Goal: Task Accomplishment & Management: Use online tool/utility

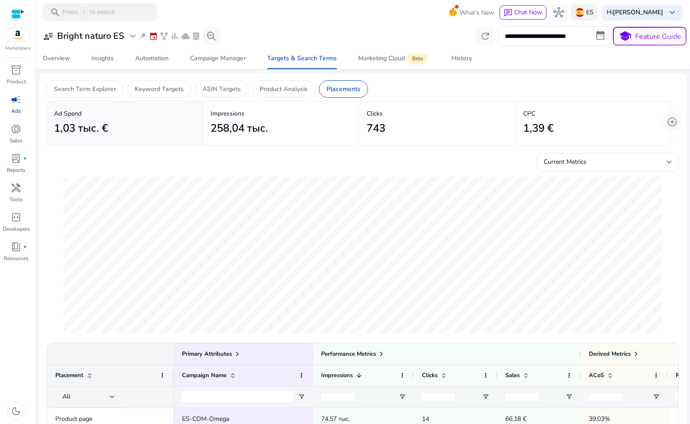
click at [586, 12] on p "ES" at bounding box center [590, 12] width 8 height 16
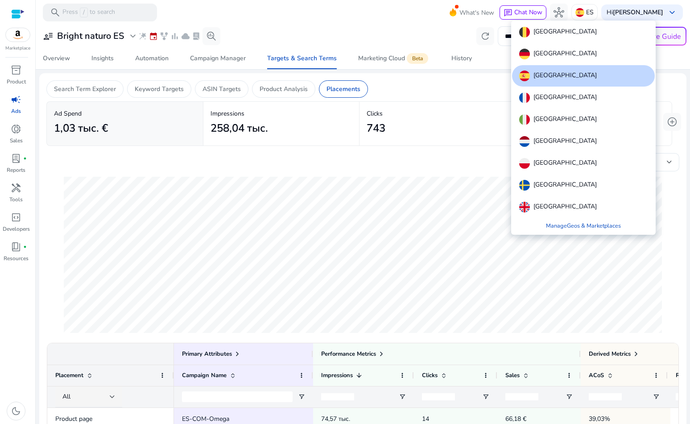
click at [557, 99] on div "France" at bounding box center [583, 97] width 143 height 21
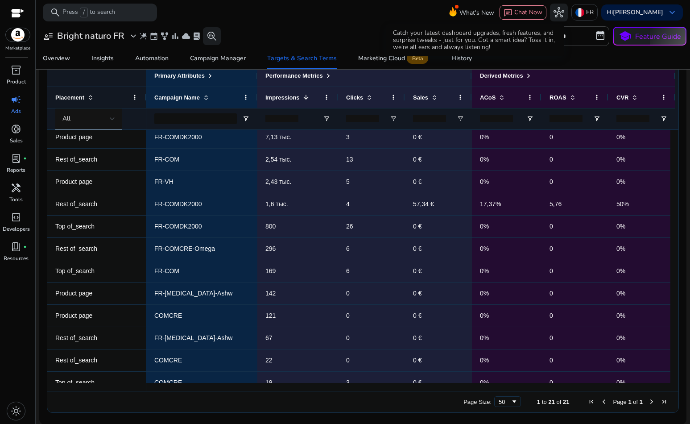
click at [455, 15] on icon at bounding box center [452, 10] width 13 height 12
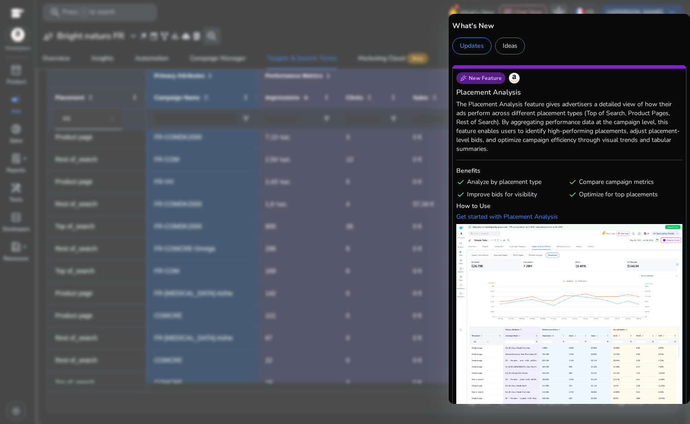
click at [443, 24] on div at bounding box center [345, 212] width 690 height 424
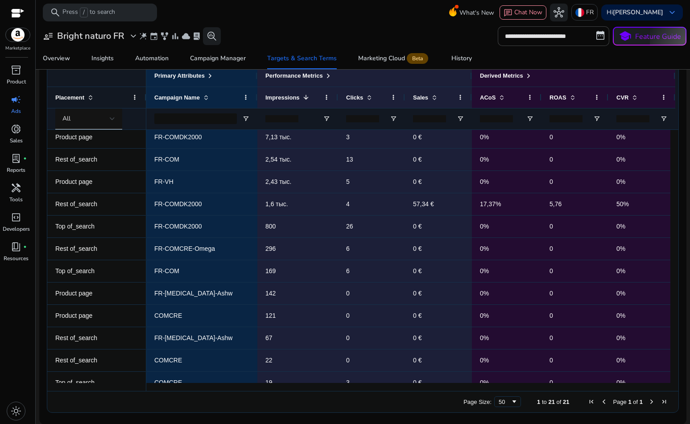
click at [18, 97] on span "campaign" at bounding box center [16, 99] width 11 height 11
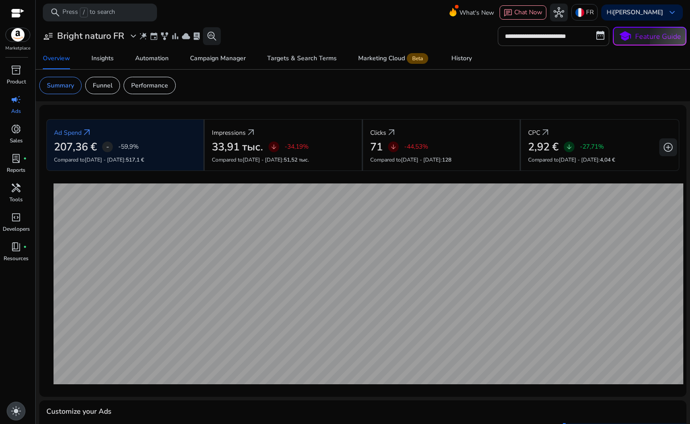
click at [21, 411] on span "light_mode" at bounding box center [16, 411] width 11 height 11
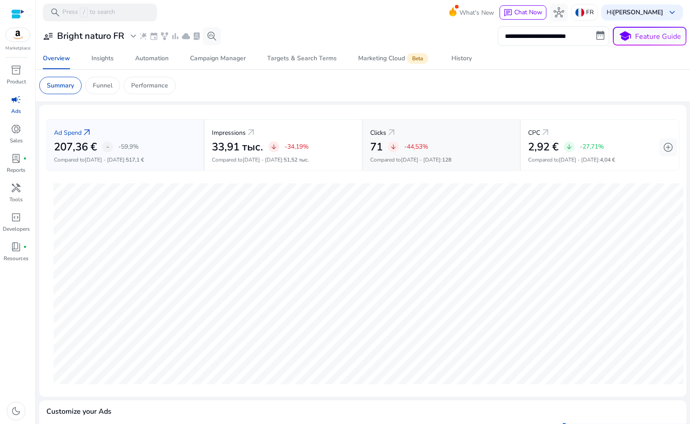
click at [392, 150] on span "arrow_downward" at bounding box center [393, 146] width 7 height 7
click at [536, 158] on p "Compared to Jul 19 - Aug 1 : 4,04 €" at bounding box center [600, 160] width 144 height 8
click at [222, 62] on span "Campaign Manager" at bounding box center [218, 58] width 56 height 21
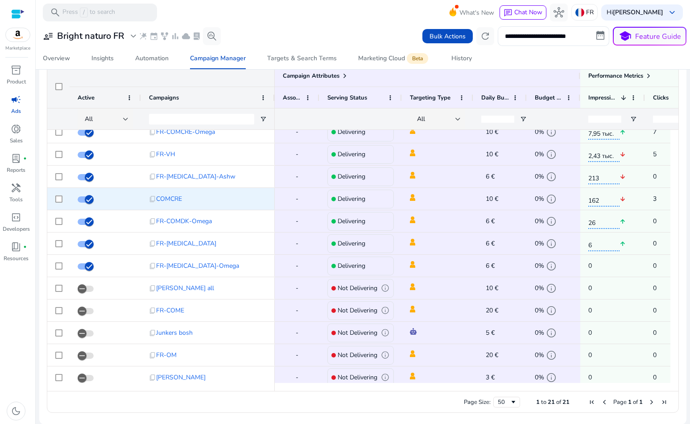
scroll to position [-1, 0]
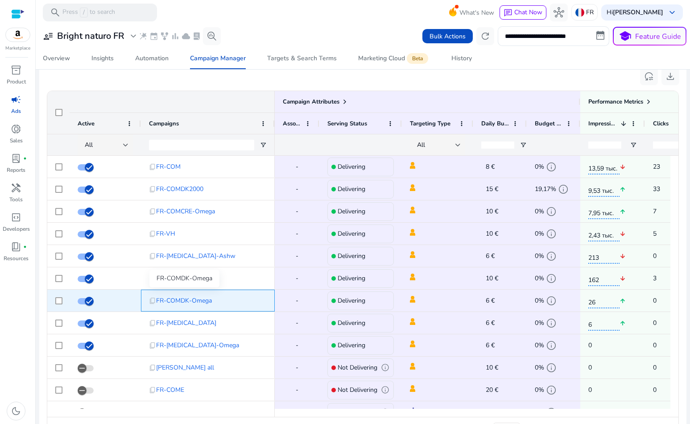
click at [175, 301] on span "FR-COMDK-Omega" at bounding box center [184, 300] width 56 height 18
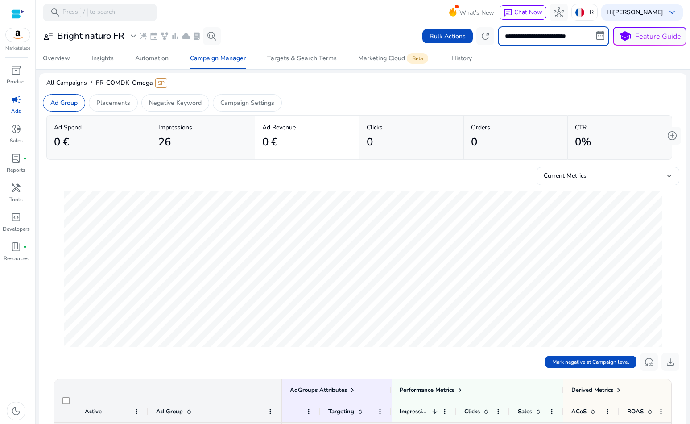
click at [594, 38] on input "**********" at bounding box center [554, 36] width 112 height 20
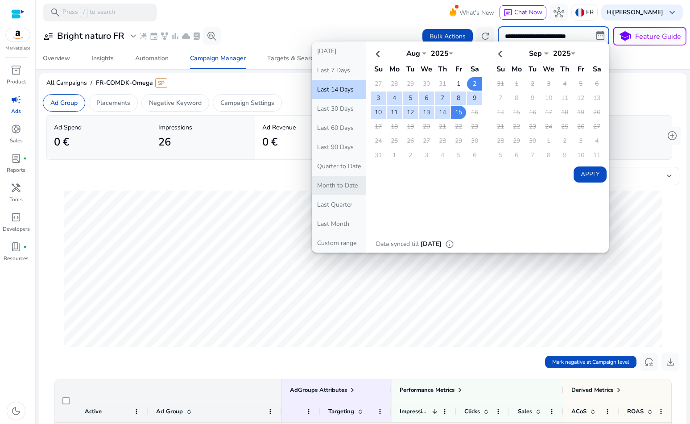
click at [334, 190] on button "Month to Date" at bounding box center [339, 185] width 54 height 19
type input "**********"
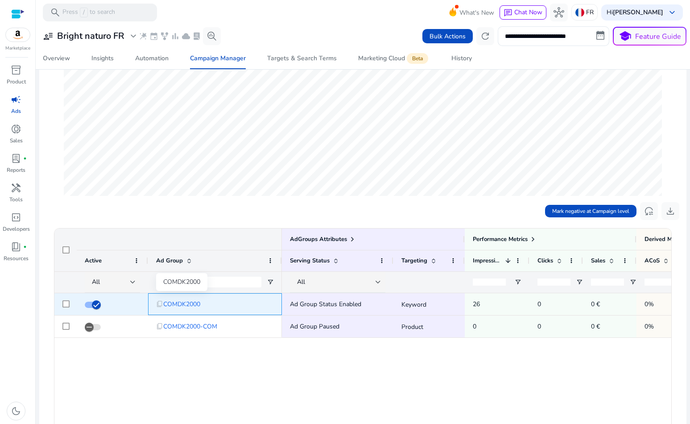
click at [193, 301] on span "COMDK2000" at bounding box center [181, 304] width 37 height 18
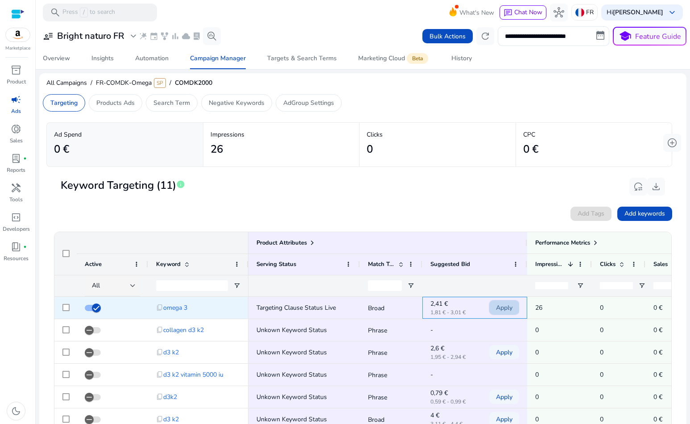
click at [501, 305] on span "Apply" at bounding box center [504, 307] width 17 height 18
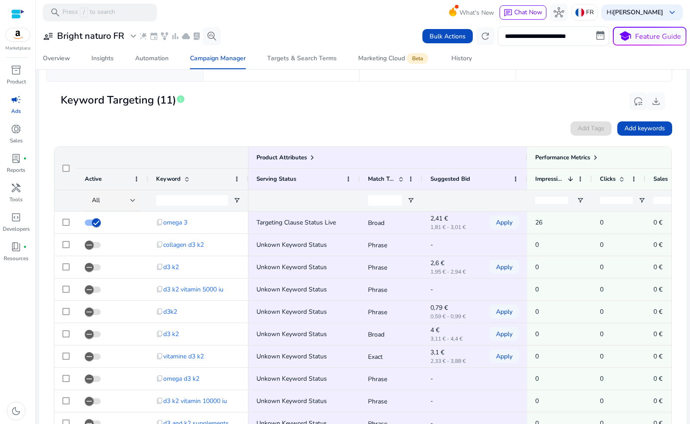
drag, startPoint x: 143, startPoint y: 177, endPoint x: 118, endPoint y: 175, distance: 25.0
click at [118, 175] on div "Active" at bounding box center [112, 178] width 71 height 21
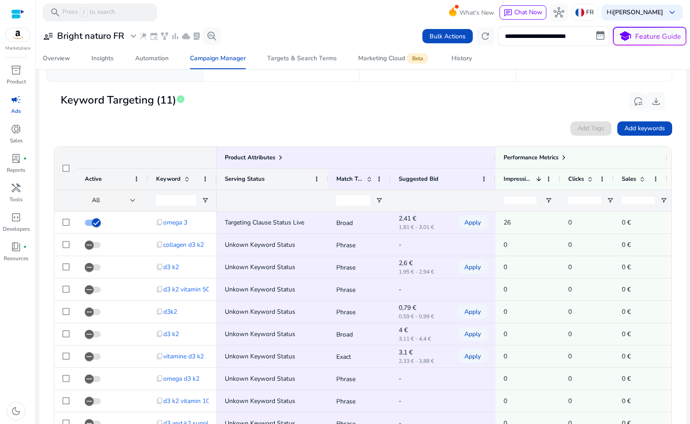
drag, startPoint x: 246, startPoint y: 175, endPoint x: 222, endPoint y: 175, distance: 24.5
click at [216, 175] on div at bounding box center [217, 179] width 4 height 21
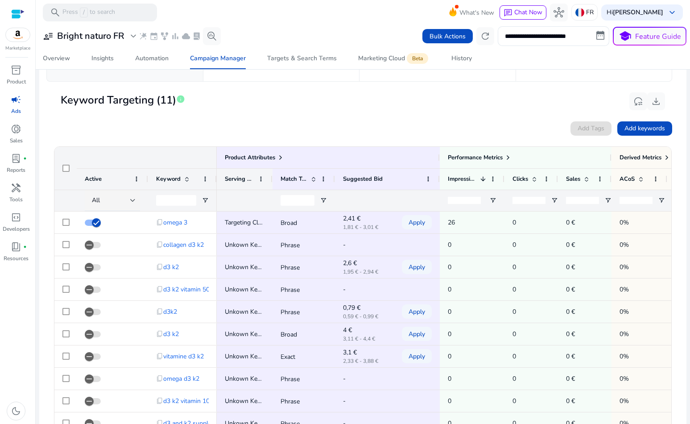
drag, startPoint x: 327, startPoint y: 174, endPoint x: 272, endPoint y: 174, distance: 54.9
click at [271, 174] on div at bounding box center [272, 179] width 4 height 21
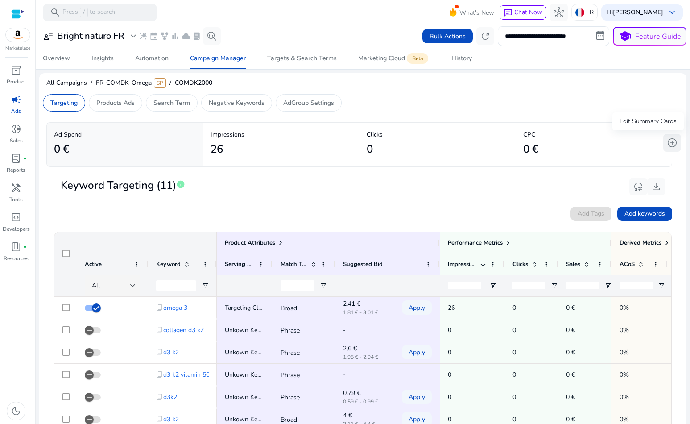
click at [669, 142] on span "add_circle" at bounding box center [672, 142] width 11 height 11
click at [673, 144] on span "add_circle" at bounding box center [672, 142] width 11 height 11
click at [639, 187] on span "reset_settings" at bounding box center [638, 186] width 11 height 11
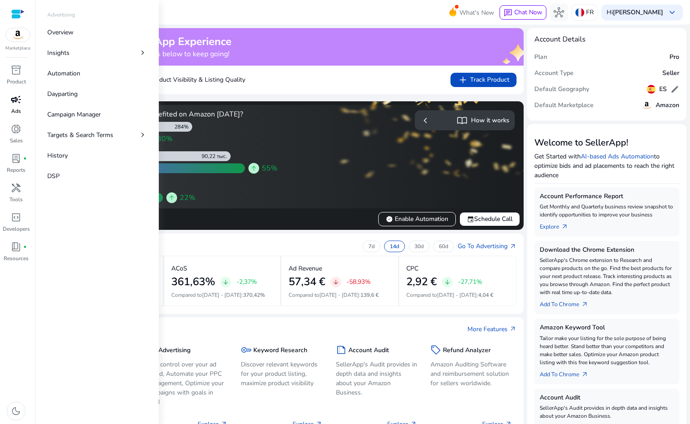
click at [18, 108] on p "Ads" at bounding box center [16, 111] width 10 height 8
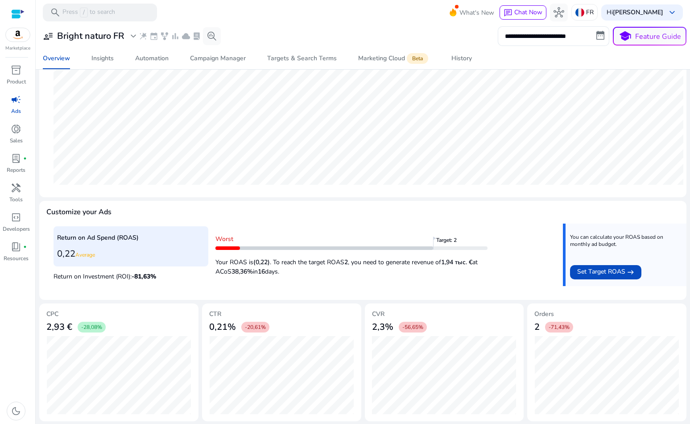
click at [21, 98] on span "campaign" at bounding box center [16, 99] width 11 height 11
click at [166, 58] on div "Automation" at bounding box center [151, 58] width 33 height 6
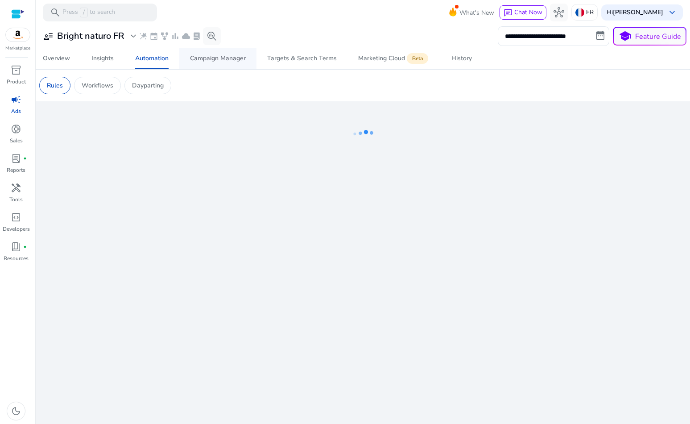
click at [201, 60] on div "Campaign Manager" at bounding box center [218, 58] width 56 height 6
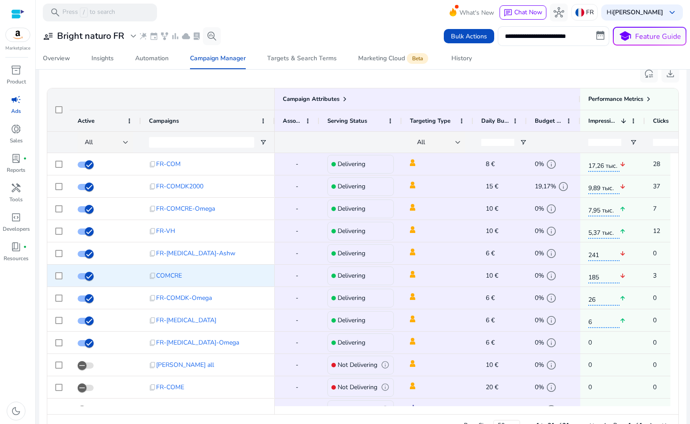
scroll to position [0, 57]
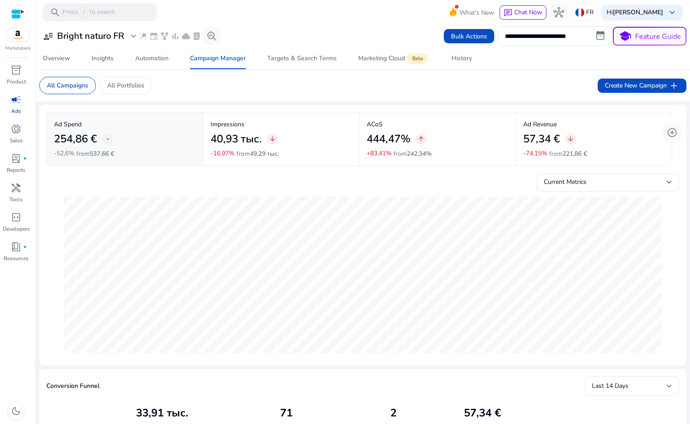
scroll to position [0, 160]
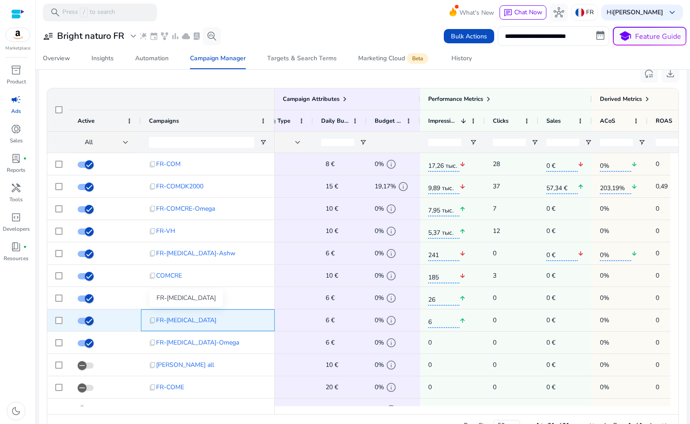
click at [175, 319] on span "FR-[MEDICAL_DATA]" at bounding box center [186, 320] width 60 height 18
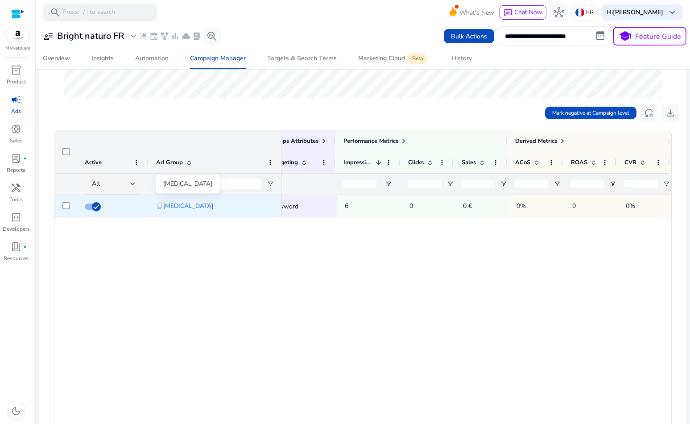
click at [180, 207] on span "[MEDICAL_DATA]" at bounding box center [188, 206] width 50 height 18
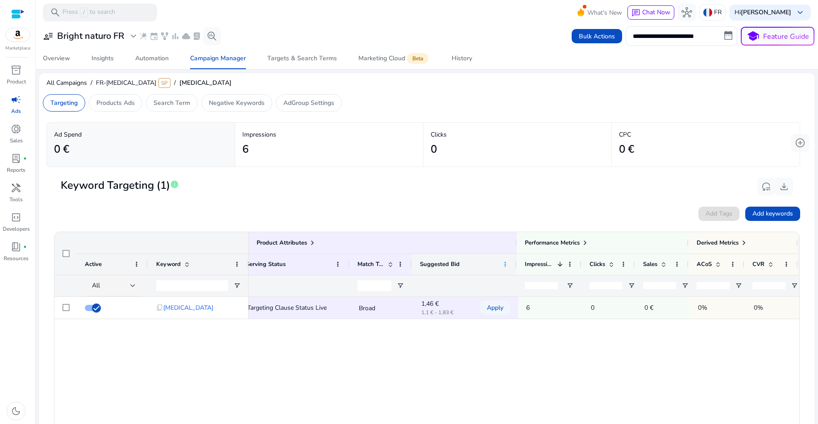
click at [501, 265] on span at bounding box center [504, 264] width 7 height 7
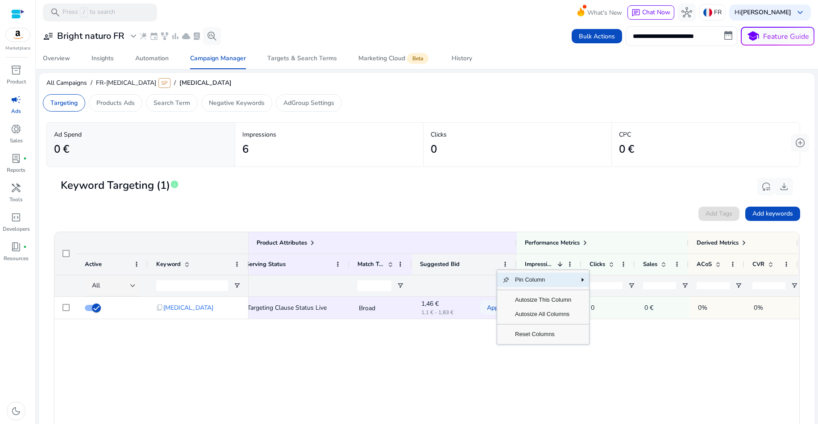
click at [482, 265] on div "Suggested Bid" at bounding box center [459, 264] width 79 height 17
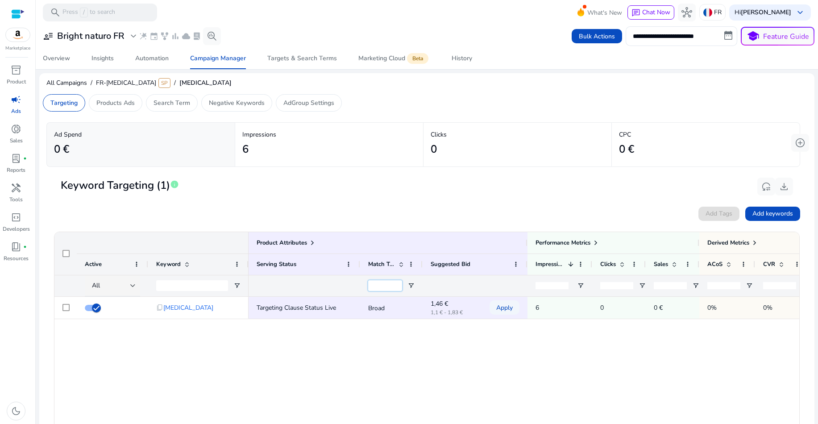
click at [392, 286] on input "Match Type Filter Input" at bounding box center [385, 285] width 34 height 11
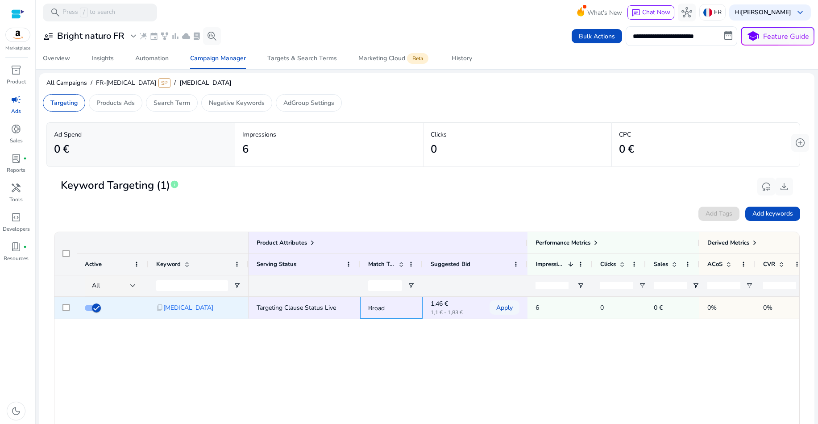
click at [398, 301] on p "Broad" at bounding box center [391, 308] width 46 height 18
click at [445, 307] on div "1,46 € 1,1 € - 1,83 €" at bounding box center [453, 308] width 45 height 20
click at [445, 310] on p "1,1 € - 1,83 €" at bounding box center [453, 312] width 45 height 5
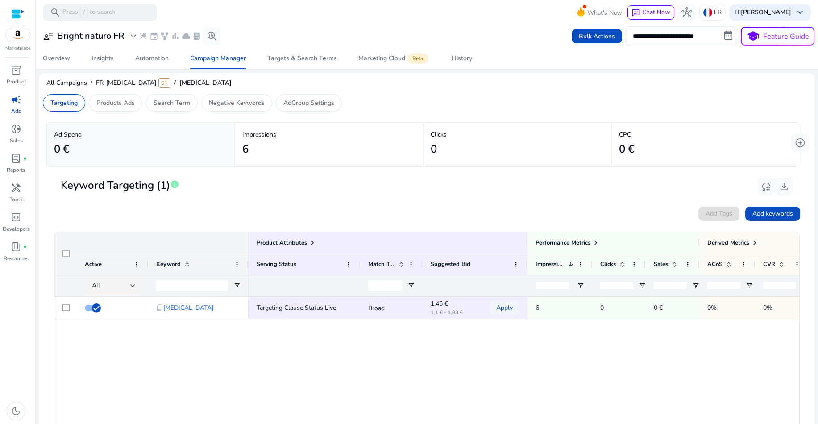
click at [446, 324] on div "Targeting Clause Status Live Broad 1,46 € 1,1 € - 1,83 € Apply 6 0 0 € 0% 0%" at bounding box center [524, 423] width 551 height 253
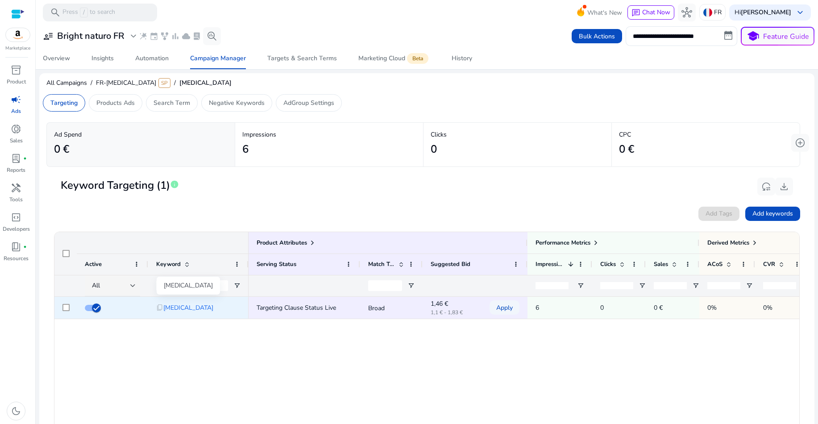
click at [175, 309] on span "[MEDICAL_DATA]" at bounding box center [188, 307] width 50 height 18
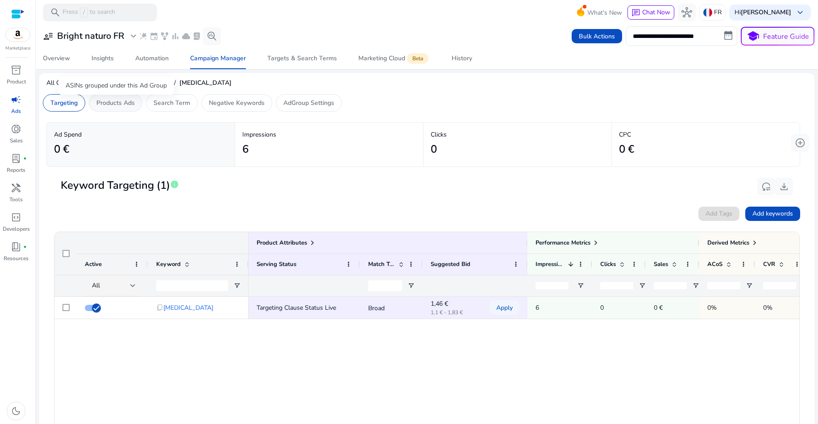
click at [117, 105] on p "Products Ads" at bounding box center [115, 102] width 38 height 9
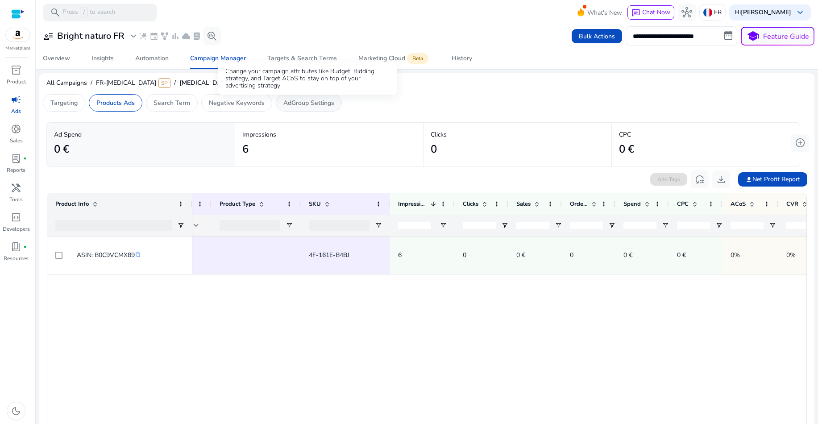
click at [304, 105] on p "AdGroup Settings" at bounding box center [308, 102] width 51 height 9
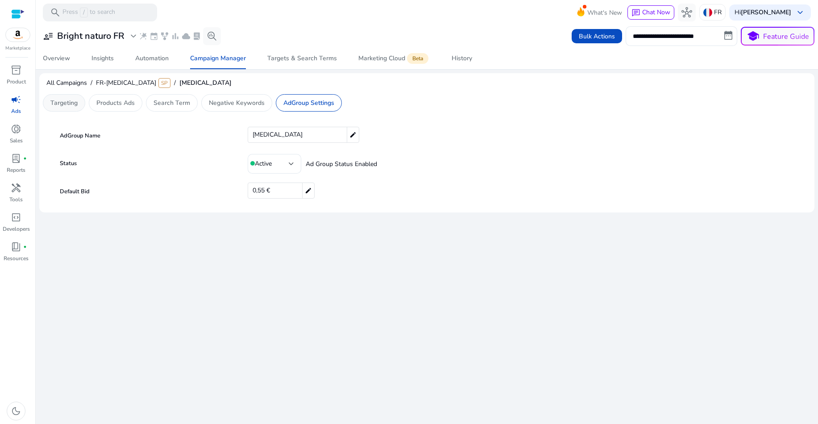
click at [75, 105] on p "Targeting" at bounding box center [63, 102] width 27 height 9
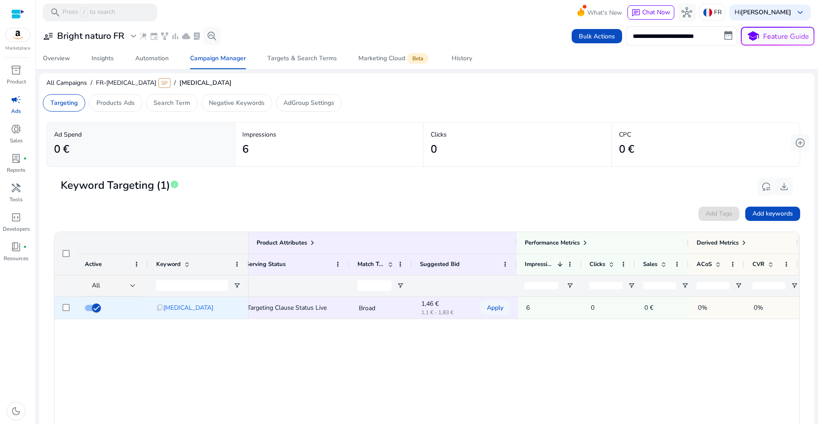
click at [426, 310] on p "1,1 € - 1,83 €" at bounding box center [443, 312] width 45 height 5
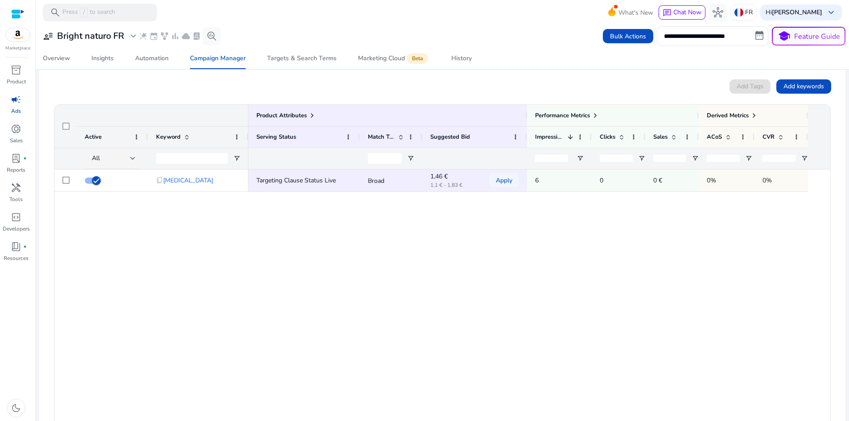
click at [690, 210] on div "Targeting Clause Status Live Broad 1,46 € 1,1 € - 1,83 € Apply 6 0 0 € 0% 0%" at bounding box center [540, 300] width 582 height 261
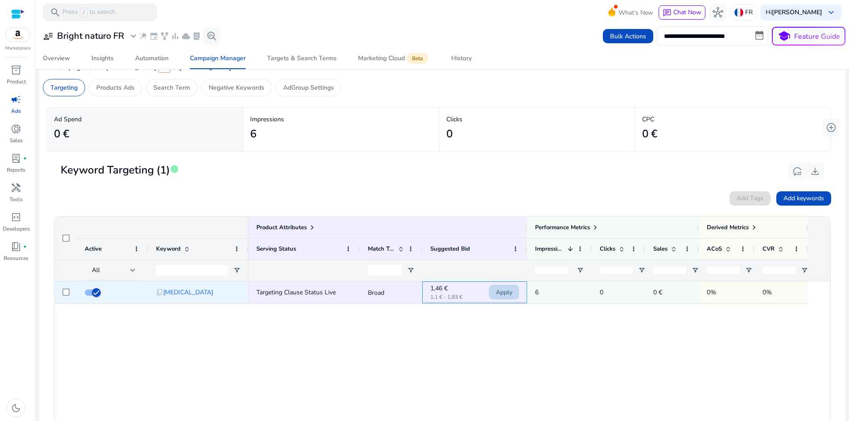
click at [506, 294] on span "Apply" at bounding box center [504, 292] width 17 height 18
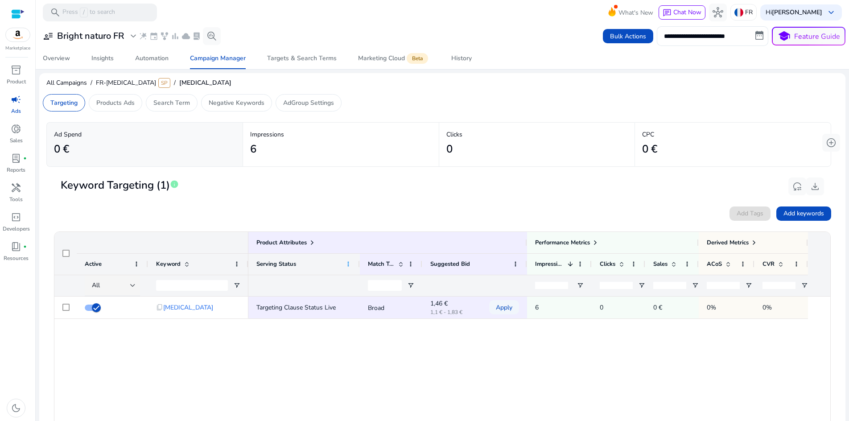
click at [350, 266] on span at bounding box center [348, 264] width 7 height 7
drag, startPoint x: 310, startPoint y: 265, endPoint x: 301, endPoint y: 264, distance: 9.4
click at [310, 265] on div "Serving Status" at bounding box center [300, 264] width 86 height 17
click at [237, 264] on span at bounding box center [236, 264] width 7 height 7
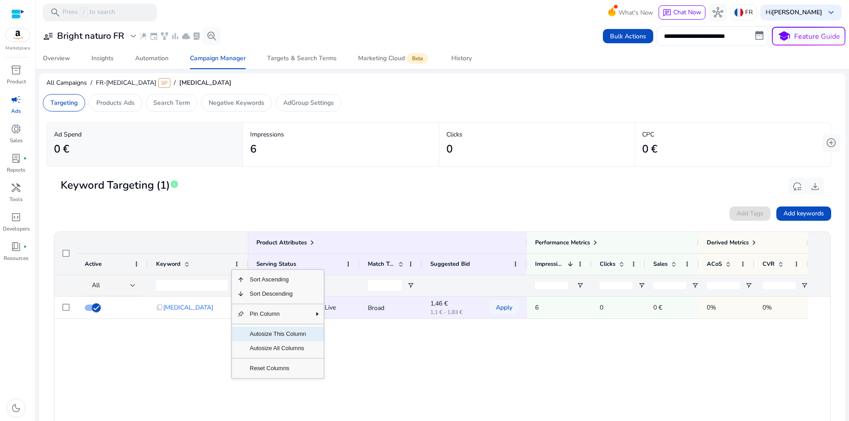
click at [277, 337] on span "Autosize This Column" at bounding box center [277, 334] width 67 height 14
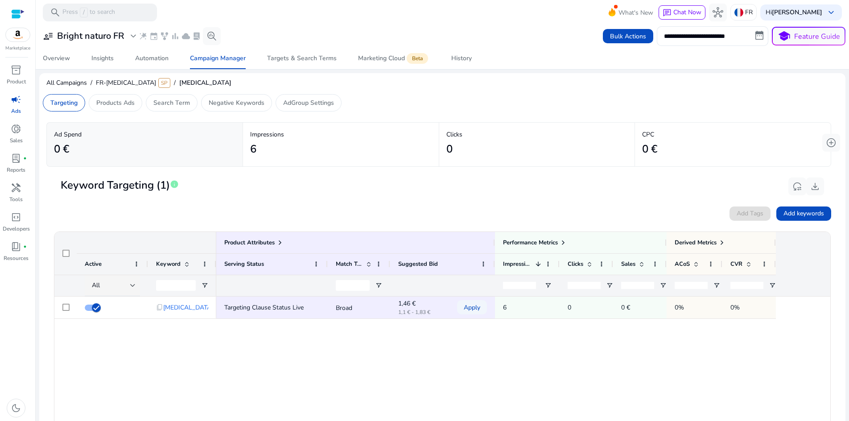
click at [286, 288] on div at bounding box center [271, 285] width 95 height 21
click at [139, 264] on span at bounding box center [136, 264] width 7 height 7
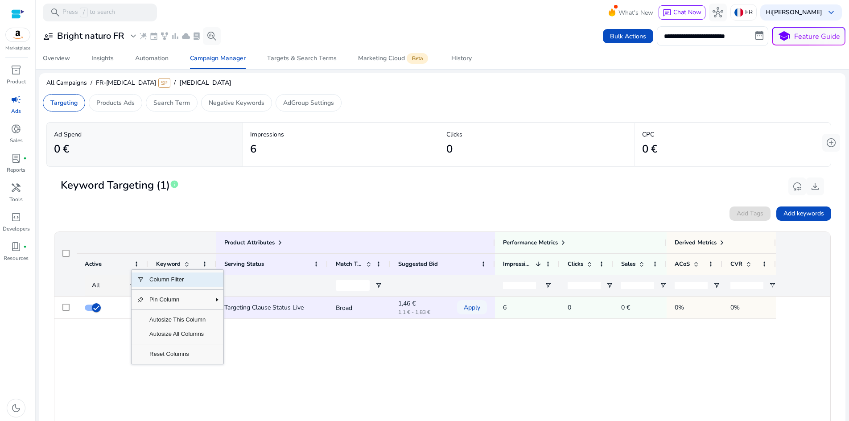
click at [157, 279] on span "Column Filter" at bounding box center [177, 280] width 67 height 14
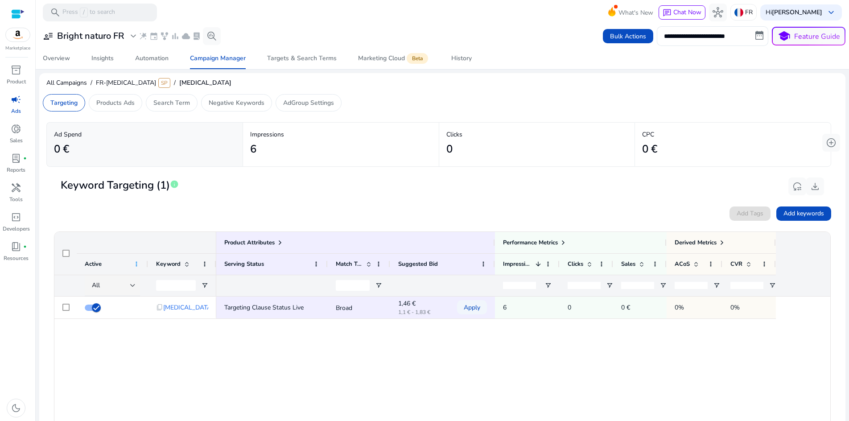
click at [136, 264] on span at bounding box center [136, 264] width 7 height 7
click at [265, 345] on div "Targeting Clause Status Live Broad 1,46 € 1,1 € - 1,83 € Apply 6 0 0 € 0% 0%" at bounding box center [523, 427] width 614 height 261
click at [319, 264] on span at bounding box center [316, 264] width 7 height 7
click at [354, 316] on span "Autosize All Columns" at bounding box center [357, 314] width 67 height 14
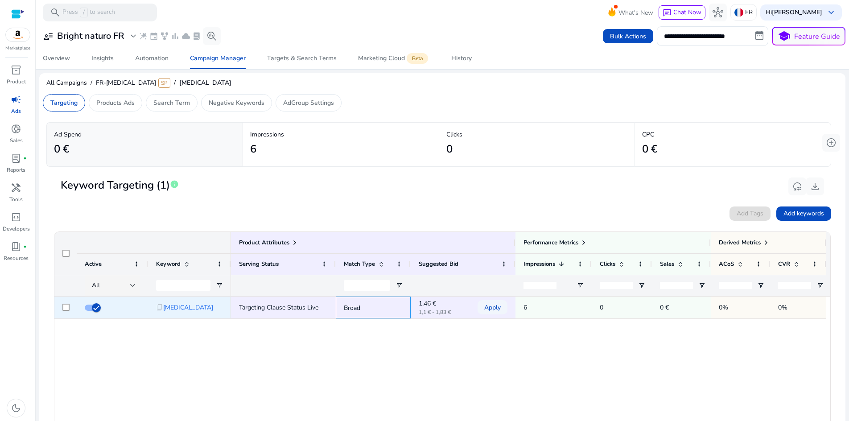
click at [355, 310] on p "Broad" at bounding box center [373, 308] width 59 height 18
click at [309, 308] on span "Targeting Clause Status Live" at bounding box center [278, 307] width 79 height 8
click at [222, 287] on span "Open Filter Menu" at bounding box center [219, 285] width 7 height 7
click at [222, 286] on span "Open Filter Menu" at bounding box center [219, 285] width 7 height 7
click at [399, 285] on span "Open Filter Menu" at bounding box center [399, 285] width 7 height 7
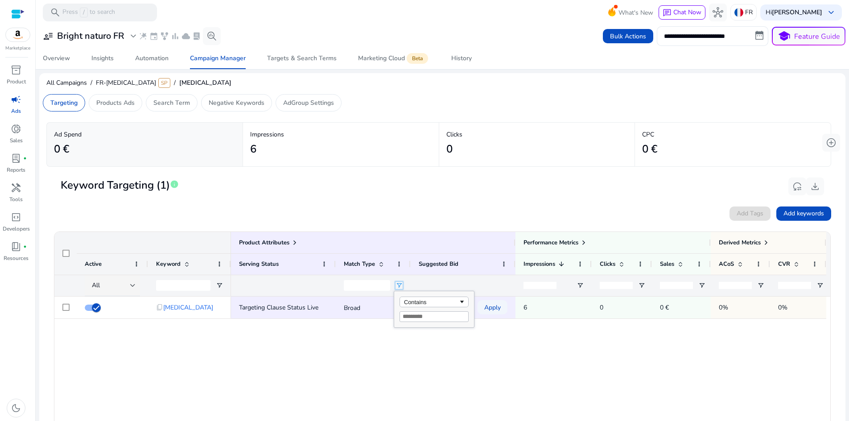
click at [398, 285] on span "Open Filter Menu" at bounding box center [399, 285] width 7 height 7
click at [373, 285] on input "Match Type Filter Input" at bounding box center [367, 285] width 46 height 11
click at [504, 265] on span at bounding box center [504, 264] width 7 height 7
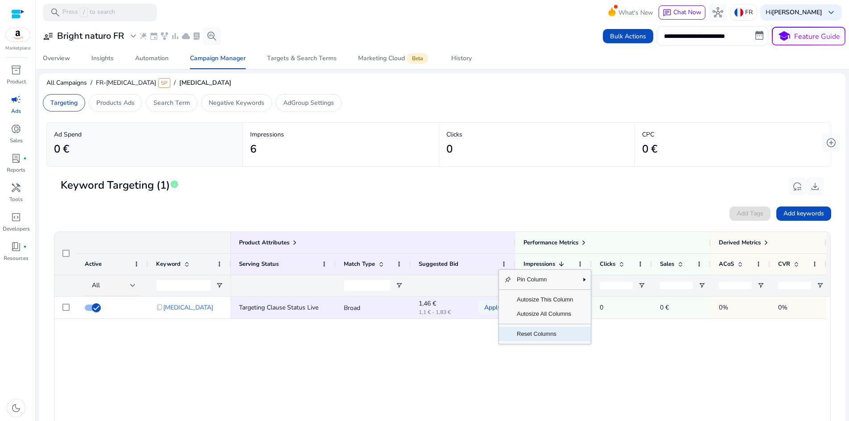
click at [537, 331] on span "Reset Columns" at bounding box center [545, 334] width 67 height 14
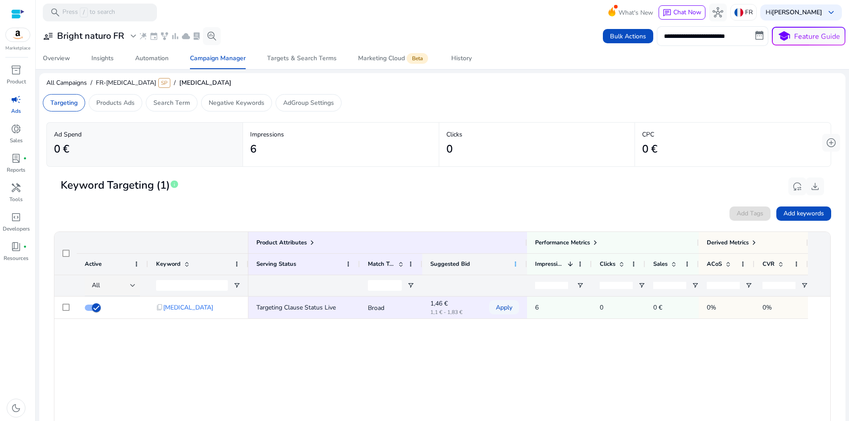
click at [515, 267] on span at bounding box center [515, 264] width 7 height 7
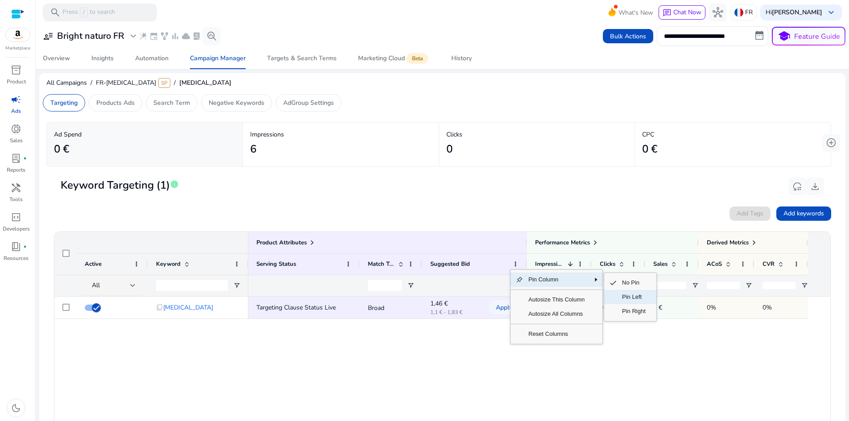
click at [632, 296] on span "Pin Left" at bounding box center [634, 297] width 34 height 14
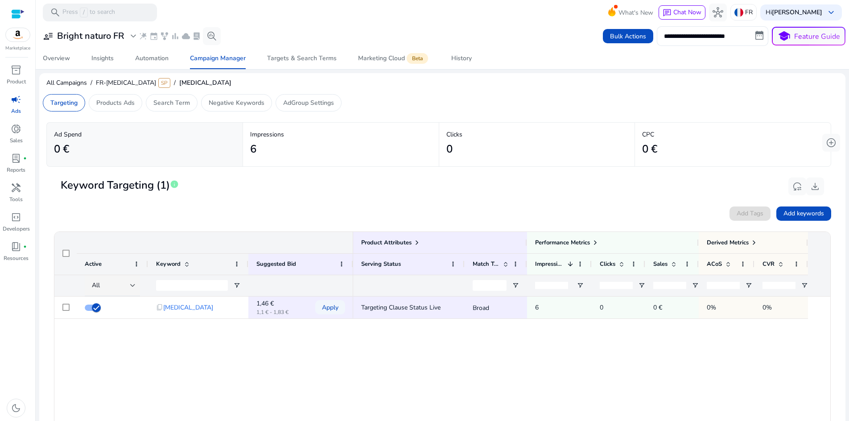
drag, startPoint x: 827, startPoint y: 266, endPoint x: 821, endPoint y: 266, distance: 5.8
click at [690, 266] on div "Product Attributes Performance Metrics Derived Metrics Serving Status Match Typ…" at bounding box center [591, 264] width 477 height 64
click at [690, 214] on span "Add keywords" at bounding box center [804, 213] width 41 height 9
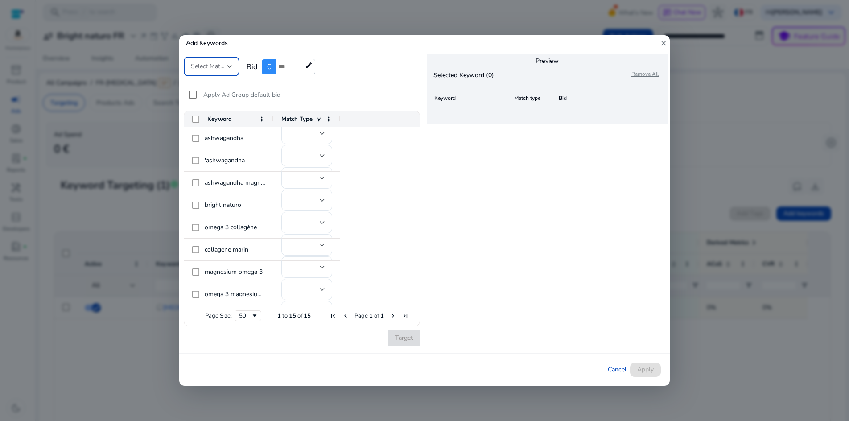
click at [617, 366] on span "Cancel" at bounding box center [617, 369] width 19 height 9
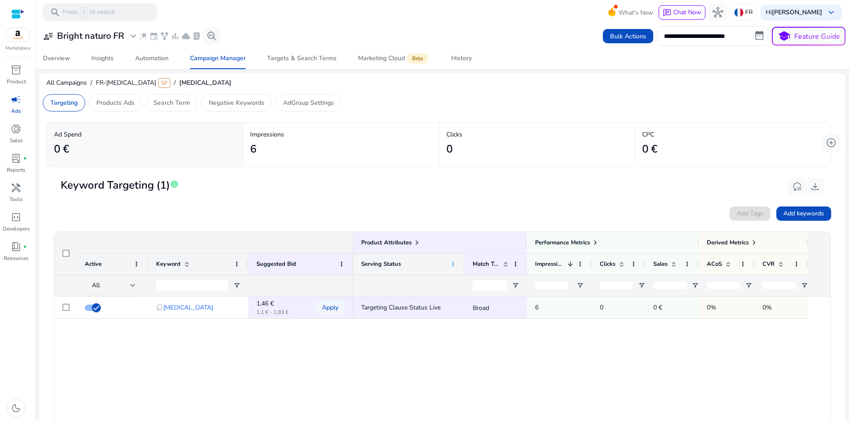
click at [452, 265] on span at bounding box center [453, 264] width 7 height 7
click at [482, 332] on span "Reset Columns" at bounding box center [494, 334] width 67 height 14
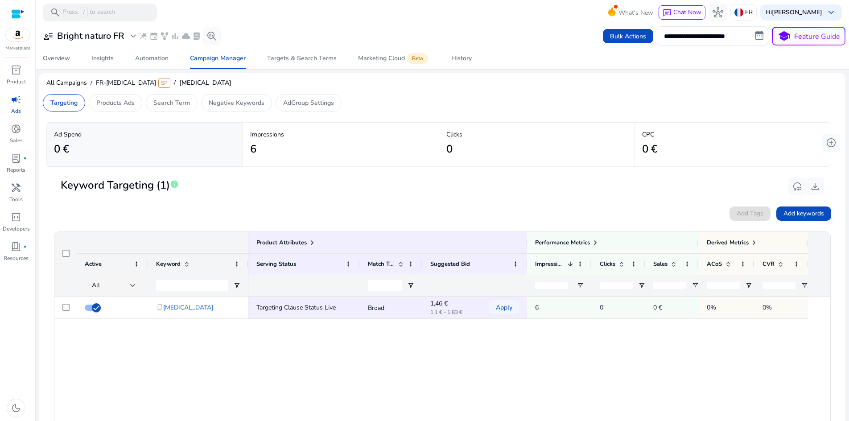
click at [70, 254] on div at bounding box center [65, 253] width 22 height 43
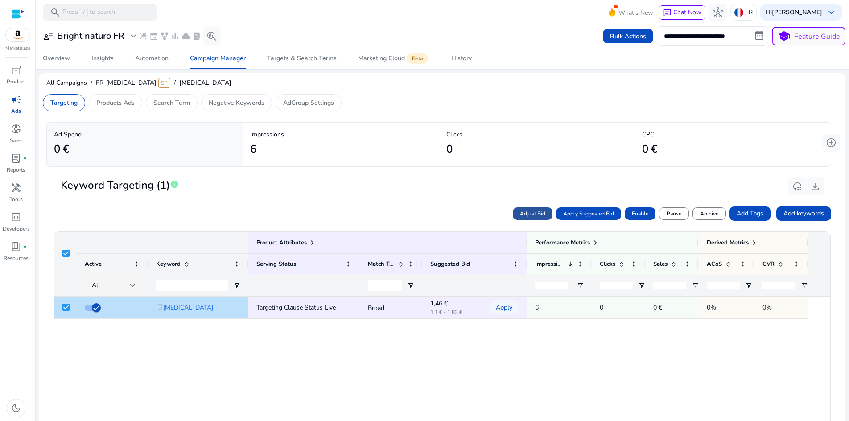
click at [536, 213] on span "Adjust Bid" at bounding box center [532, 214] width 25 height 8
click at [505, 211] on p "Adjust Bid" at bounding box center [501, 213] width 38 height 9
click at [690, 211] on span "Cancel" at bounding box center [711, 214] width 17 height 8
drag, startPoint x: 526, startPoint y: 260, endPoint x: 521, endPoint y: 260, distance: 5.4
click at [526, 261] on div at bounding box center [528, 264] width 4 height 21
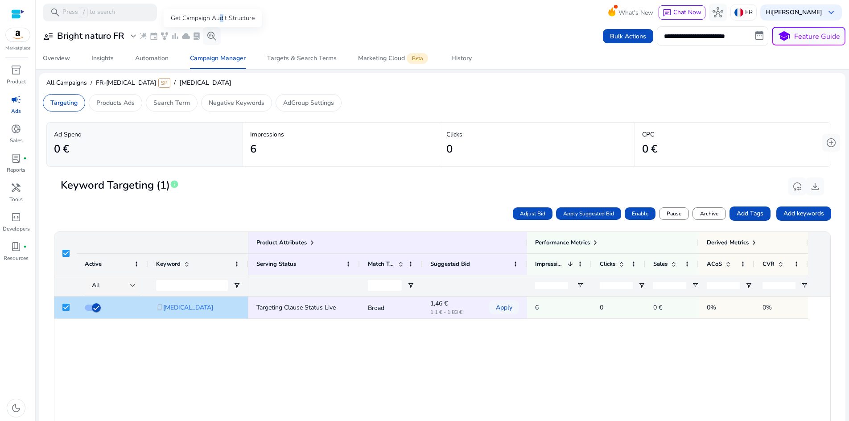
drag, startPoint x: 222, startPoint y: 17, endPoint x: 214, endPoint y: 22, distance: 8.8
click at [221, 18] on div "Get Campaign Audit Structure" at bounding box center [213, 18] width 98 height 18
click at [206, 33] on button "search_insights" at bounding box center [212, 36] width 18 height 18
click at [209, 35] on span "search_insights" at bounding box center [212, 36] width 11 height 11
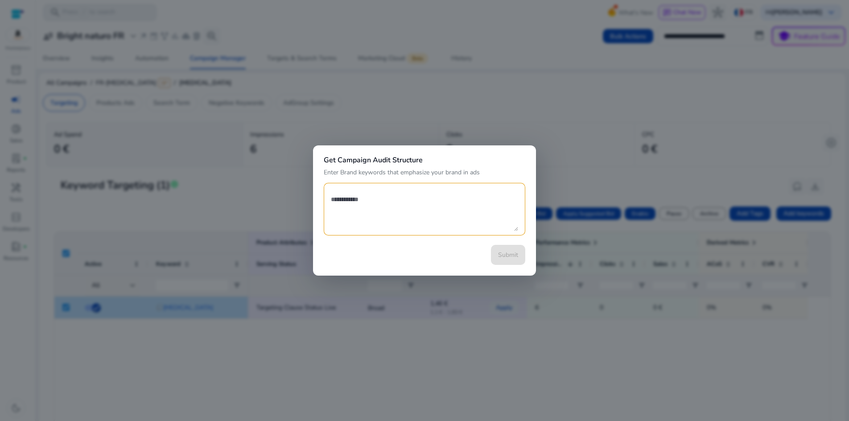
click at [536, 195] on div "Get Campaign Audit Structure Enter Brand keywords that emphasize your brand in …" at bounding box center [424, 210] width 849 height 421
click at [436, 271] on div "Get Campaign Audit Structure Enter Brand keywords that emphasize your brand in …" at bounding box center [424, 210] width 223 height 131
click at [282, 201] on div at bounding box center [424, 210] width 849 height 421
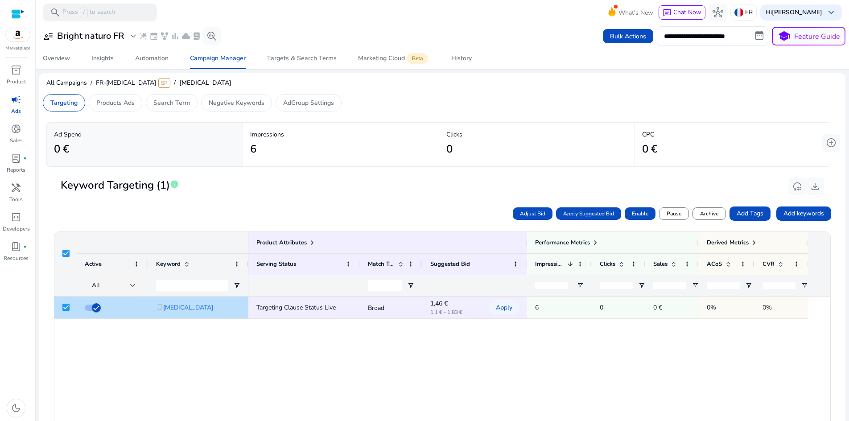
click at [75, 256] on div at bounding box center [65, 253] width 22 height 43
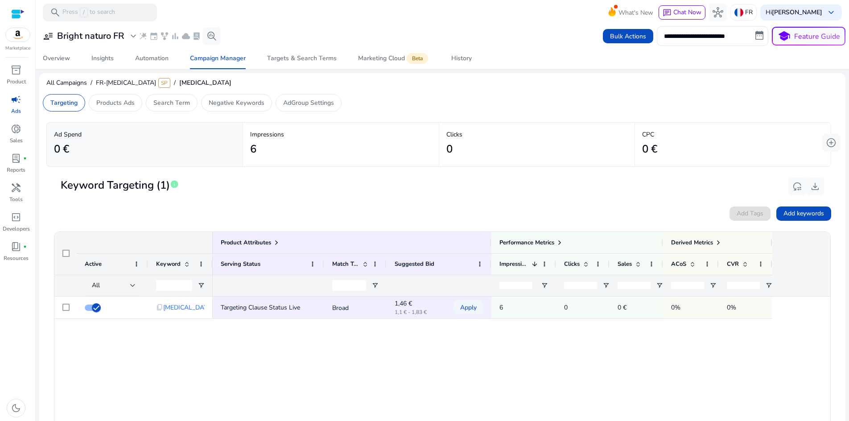
drag, startPoint x: 248, startPoint y: 264, endPoint x: 212, endPoint y: 262, distance: 35.7
click at [212, 262] on div at bounding box center [213, 264] width 4 height 21
drag, startPoint x: 147, startPoint y: 265, endPoint x: 116, endPoint y: 264, distance: 30.4
click at [116, 264] on div "Active" at bounding box center [112, 263] width 71 height 21
click at [148, 265] on div at bounding box center [148, 264] width 4 height 21
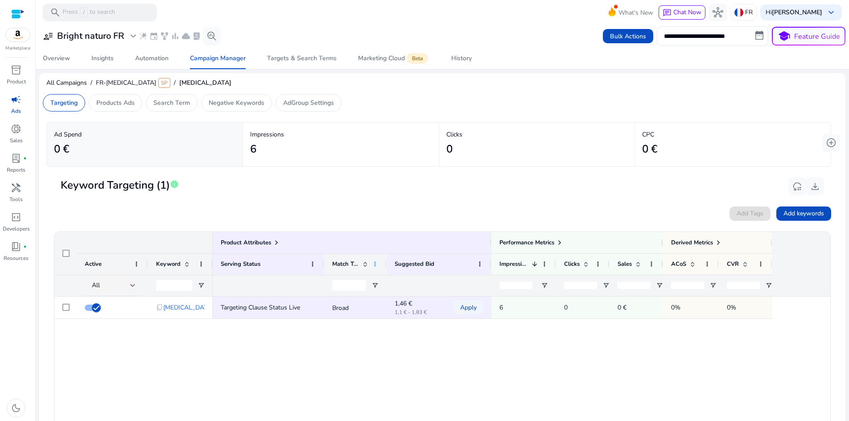
click at [376, 265] on span at bounding box center [375, 264] width 7 height 7
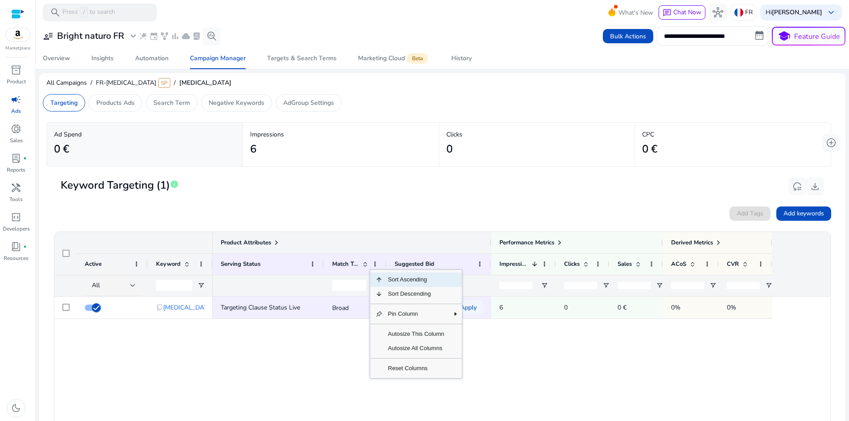
click at [377, 246] on div "Product Attributes" at bounding box center [352, 242] width 263 height 12
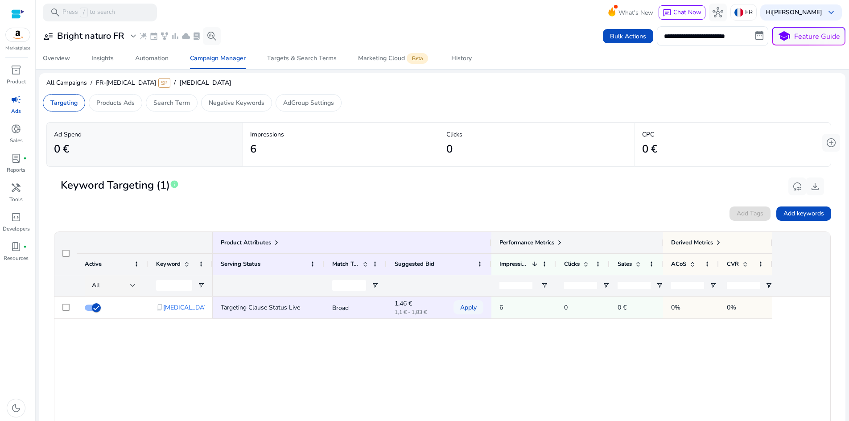
click at [527, 242] on span "Performance Metrics" at bounding box center [527, 243] width 55 height 8
click at [561, 243] on span at bounding box center [559, 242] width 7 height 7
click at [273, 242] on span at bounding box center [276, 242] width 7 height 7
click at [276, 242] on span at bounding box center [276, 242] width 7 height 7
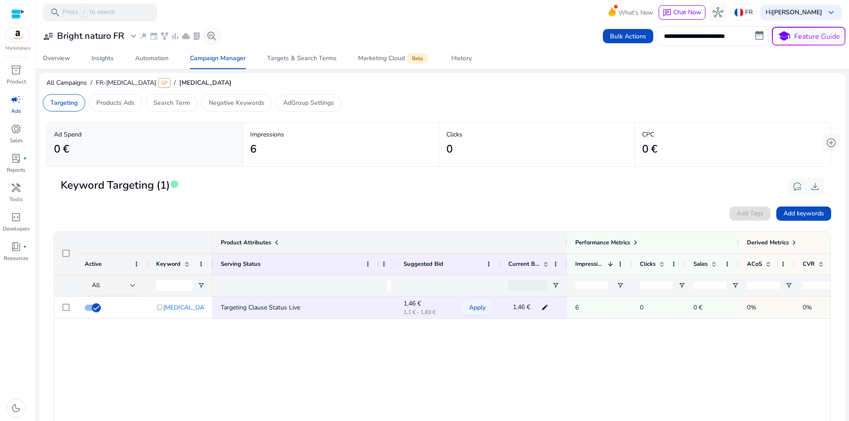
drag, startPoint x: 575, startPoint y: 252, endPoint x: 568, endPoint y: 252, distance: 7.1
click at [568, 252] on div at bounding box center [567, 242] width 4 height 21
